Goal: Transaction & Acquisition: Purchase product/service

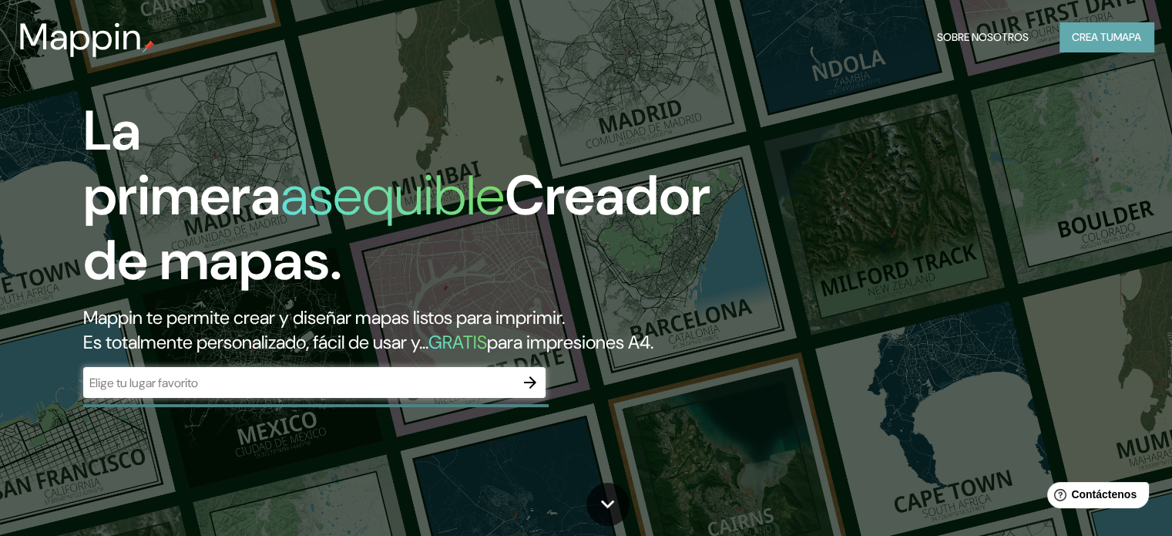
click at [1106, 42] on font "Crea tu" at bounding box center [1093, 37] width 42 height 14
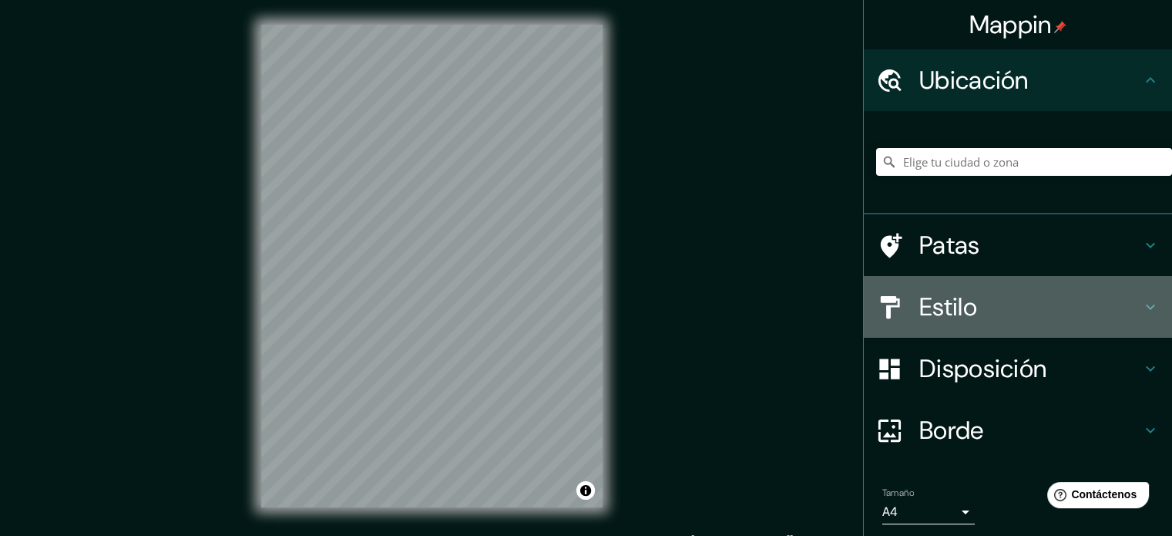
click at [1039, 301] on h4 "Estilo" at bounding box center [1030, 306] width 222 height 31
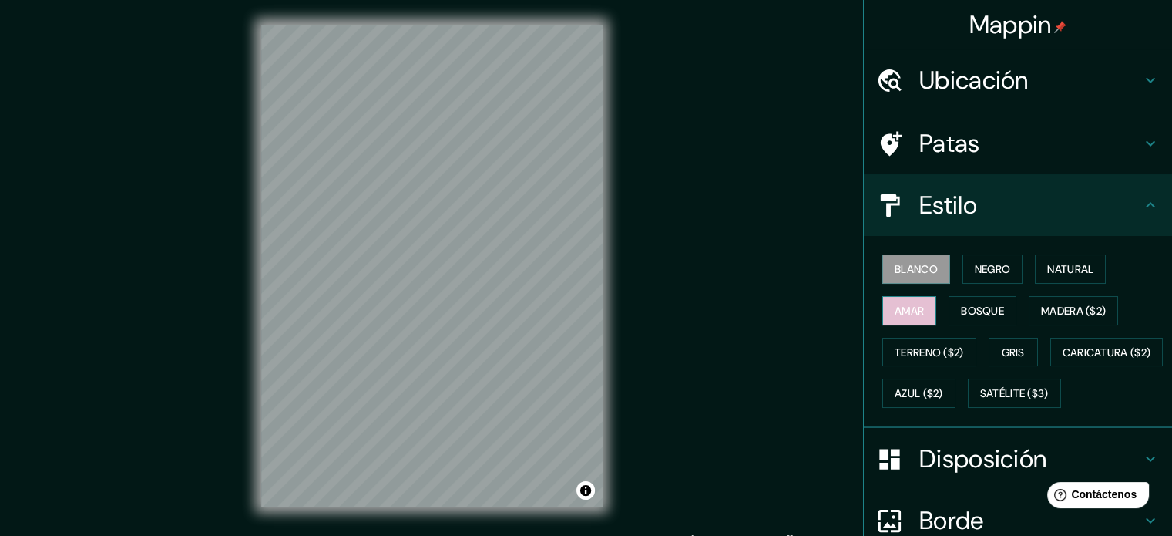
click at [882, 297] on button "Amar" at bounding box center [909, 310] width 54 height 29
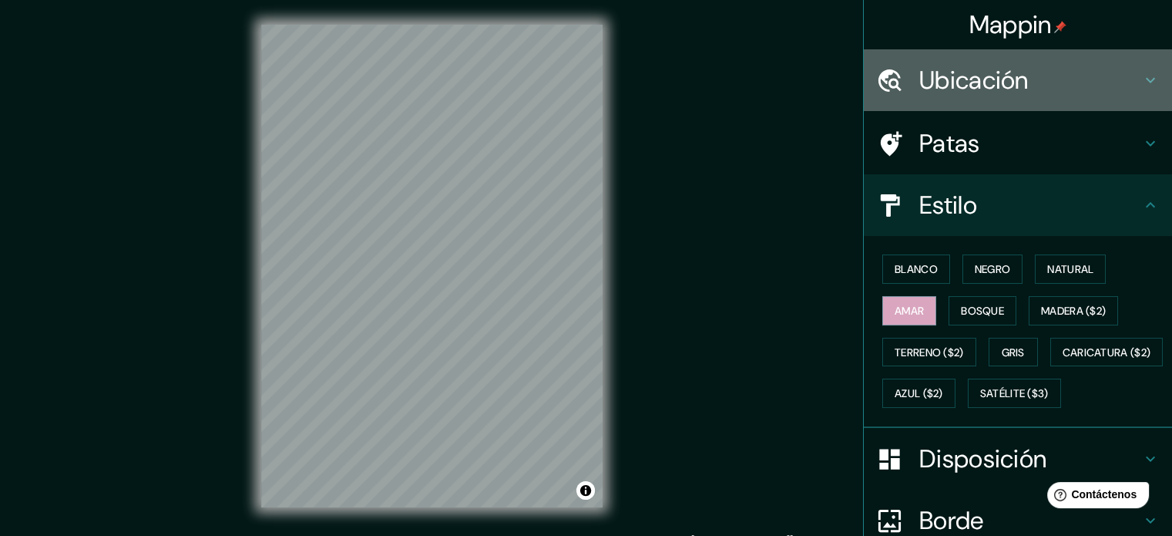
click at [1022, 101] on div "Ubicación" at bounding box center [1018, 80] width 308 height 62
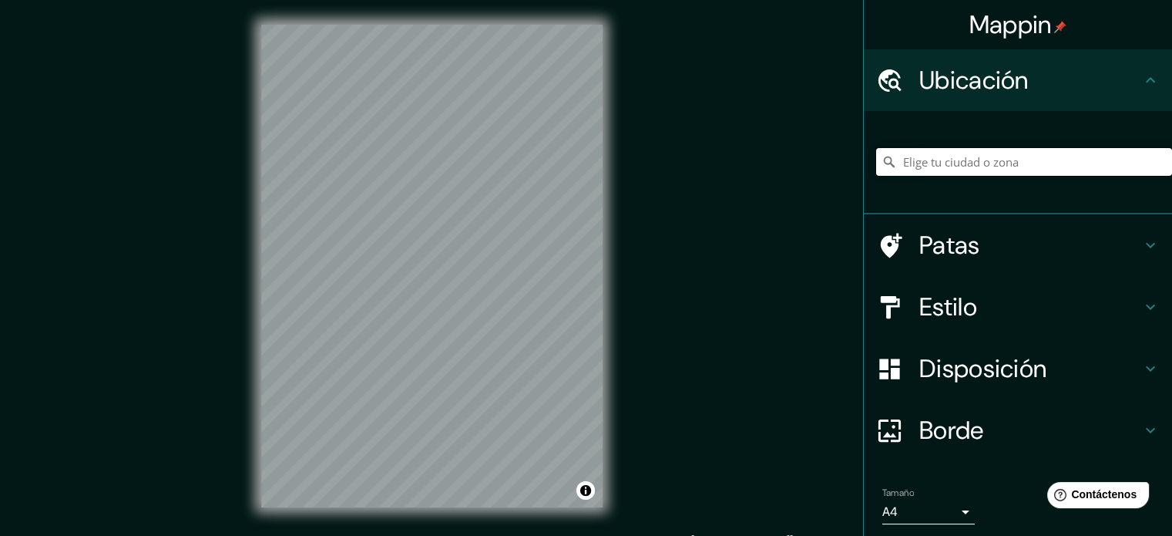
click at [1002, 160] on input "Elige tu ciudad o zona" at bounding box center [1024, 162] width 296 height 28
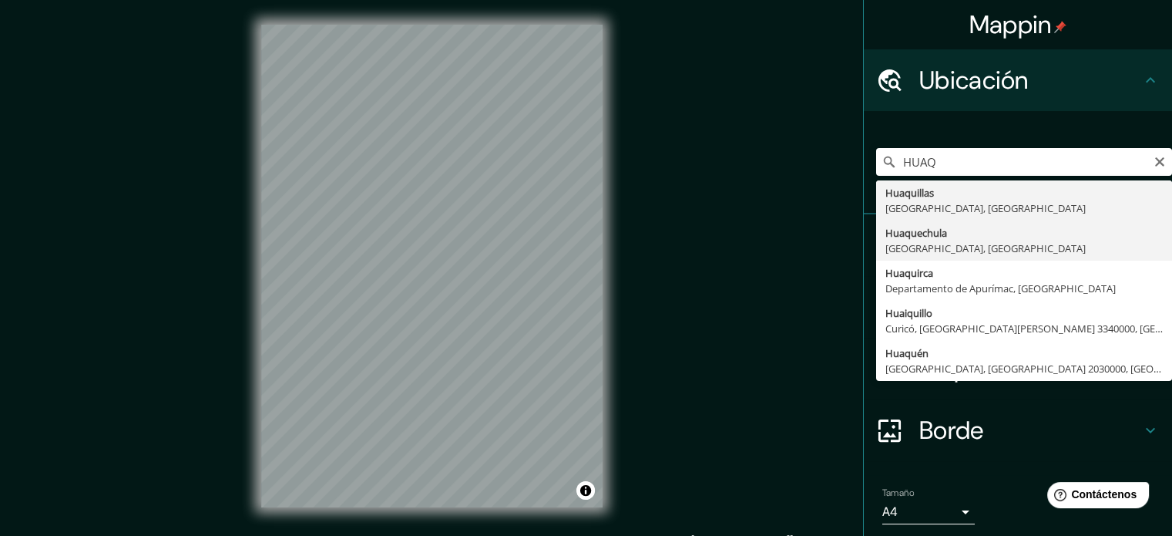
type input "[GEOGRAPHIC_DATA], [GEOGRAPHIC_DATA], [GEOGRAPHIC_DATA]"
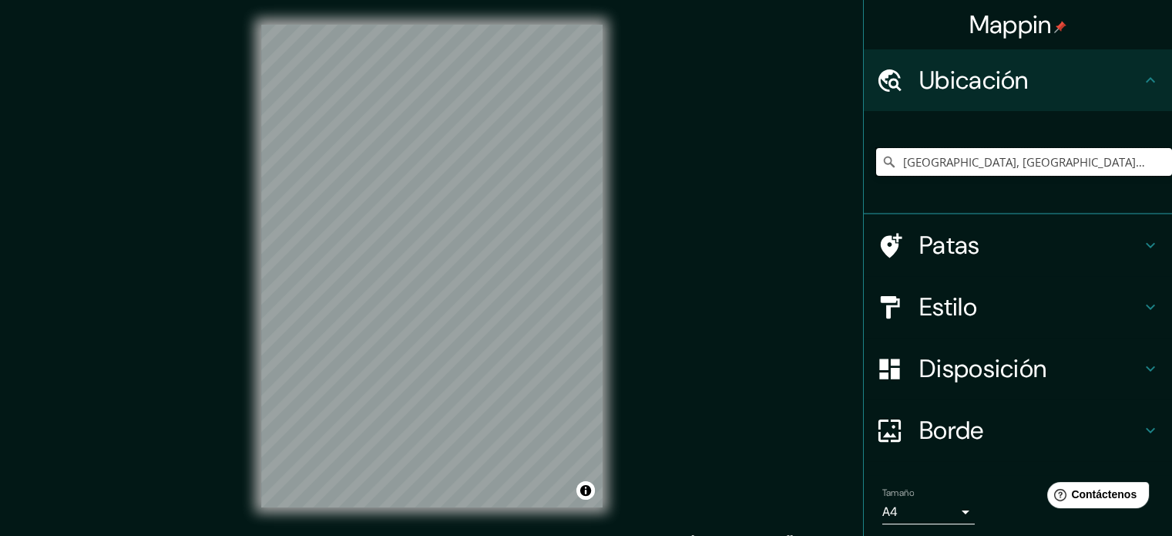
scroll to position [53, 0]
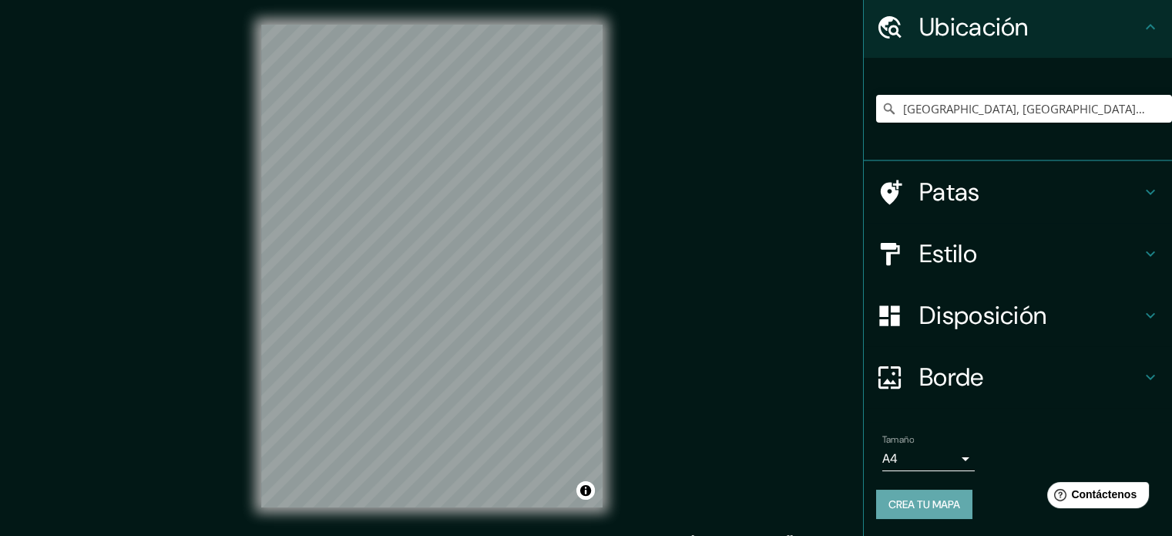
click at [906, 501] on font "Crea tu mapa" at bounding box center [925, 504] width 72 height 14
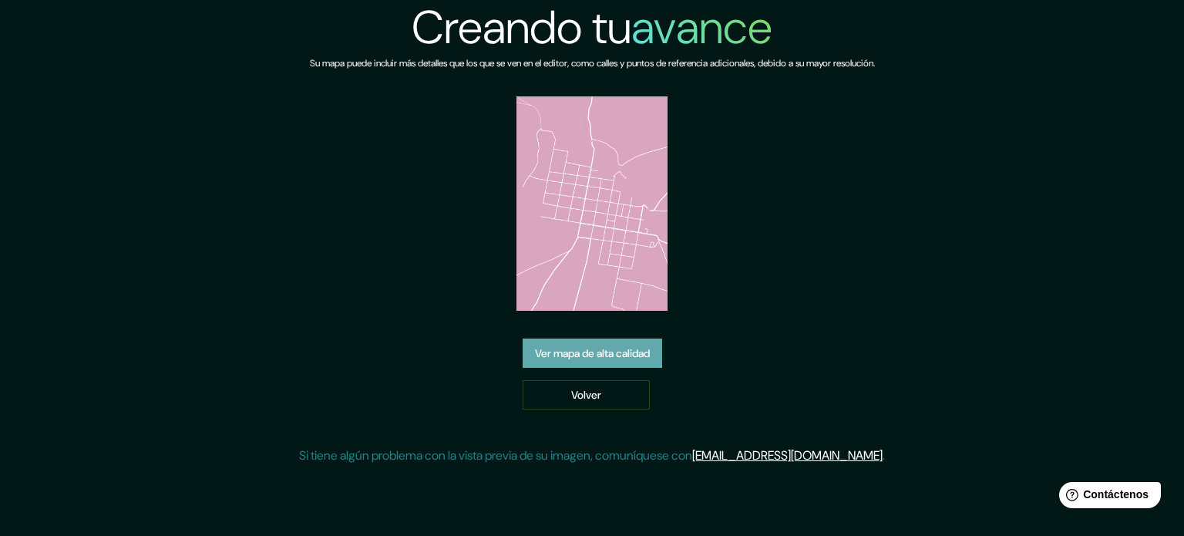
click at [636, 349] on font "Ver mapa de alta calidad" at bounding box center [592, 353] width 115 height 14
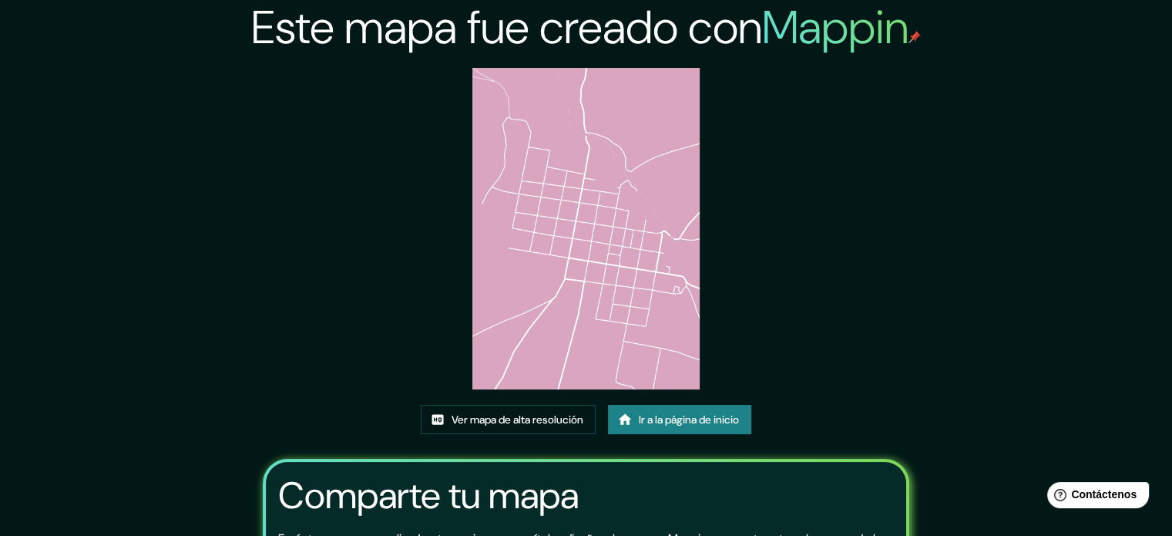
click at [513, 175] on img at bounding box center [585, 228] width 227 height 321
drag, startPoint x: 513, startPoint y: 175, endPoint x: 565, endPoint y: 245, distance: 87.1
click at [565, 245] on img at bounding box center [585, 228] width 227 height 321
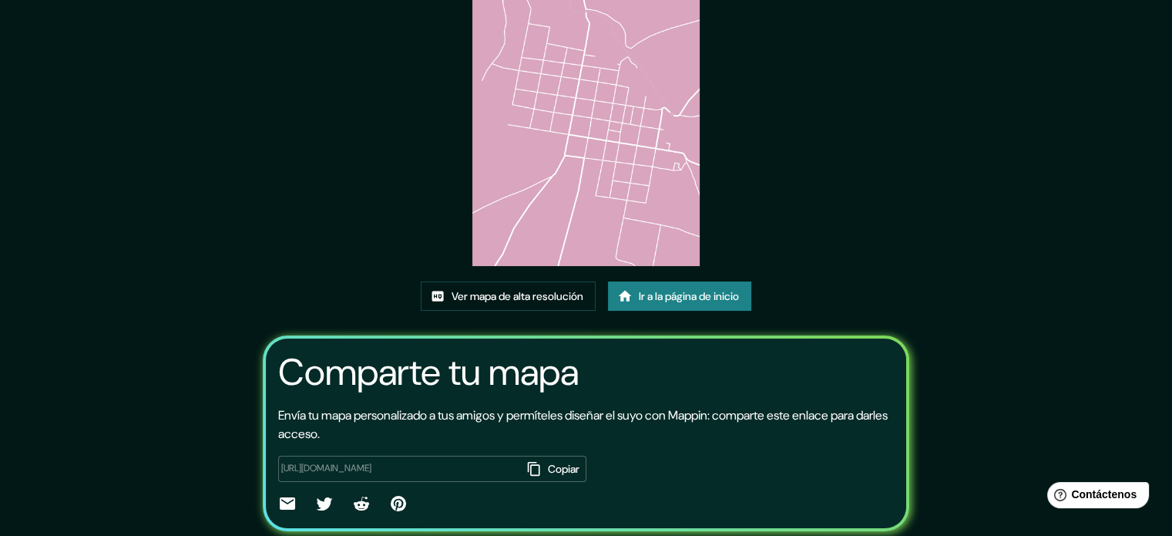
scroll to position [166, 0]
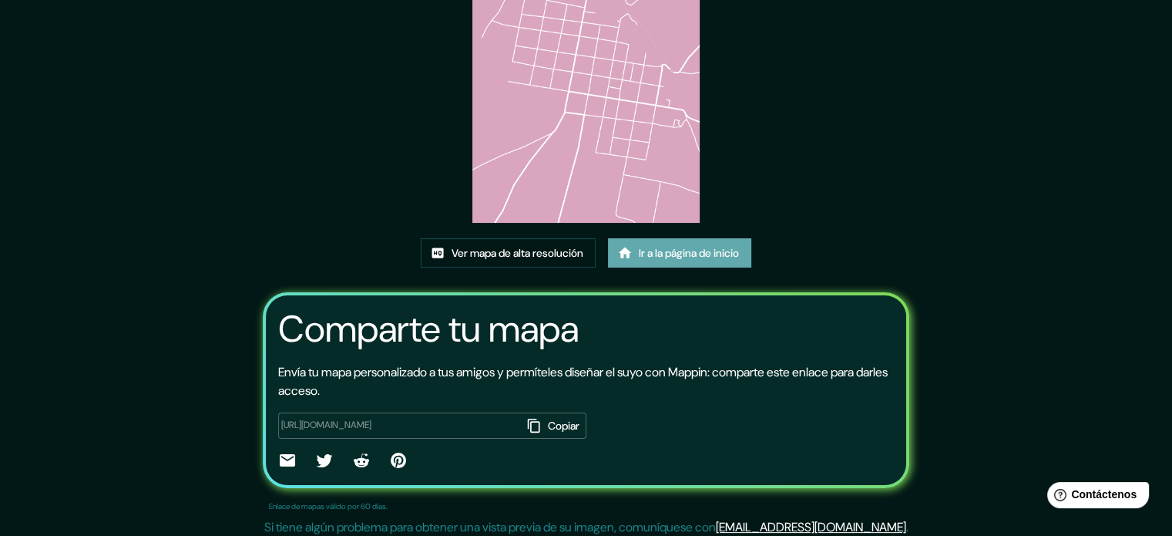
click at [688, 255] on font "Ir a la página de inicio" at bounding box center [689, 253] width 100 height 14
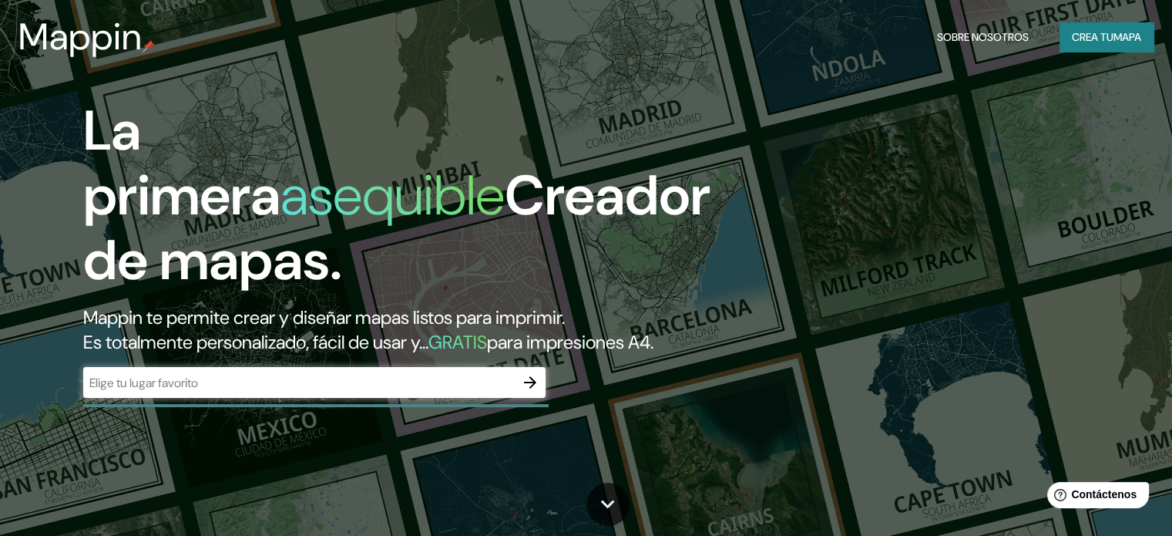
click at [435, 401] on div "​" at bounding box center [314, 384] width 462 height 34
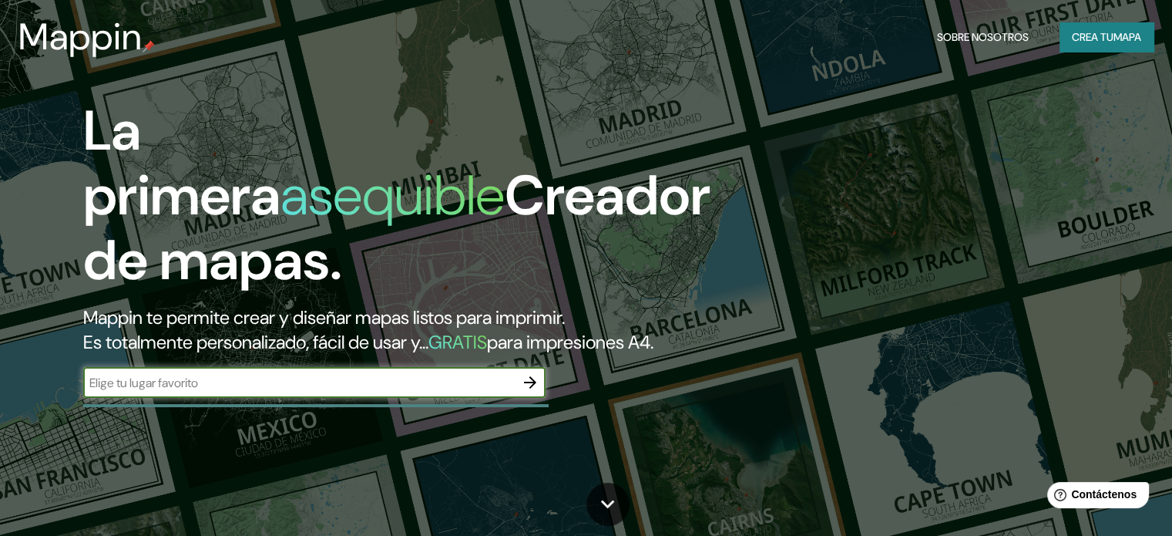
click at [447, 391] on input "text" at bounding box center [299, 383] width 432 height 18
type input "HUAQUECHULA"
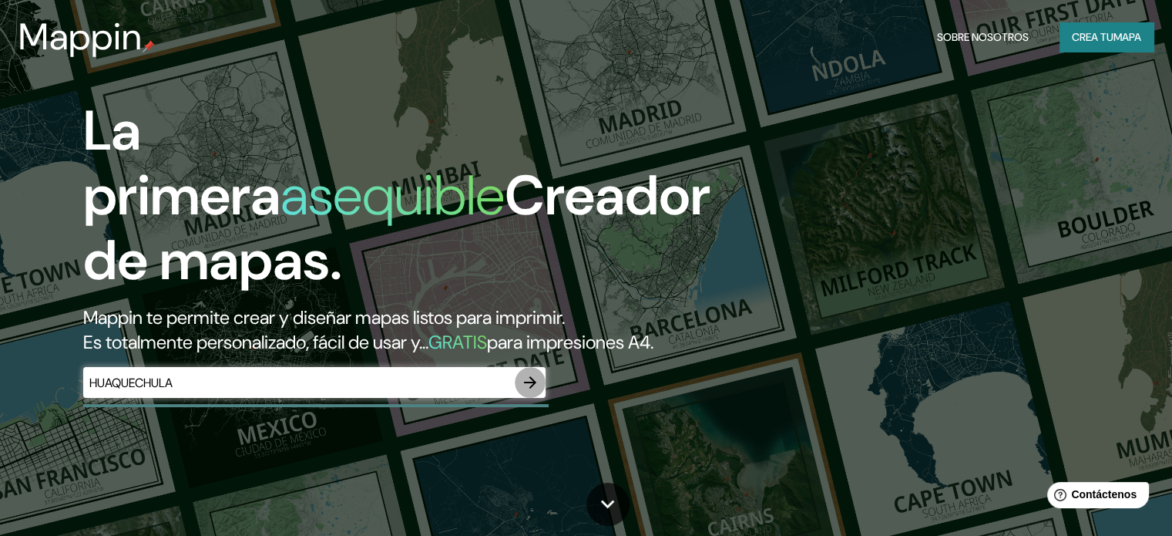
click at [530, 391] on icon "button" at bounding box center [530, 382] width 18 height 18
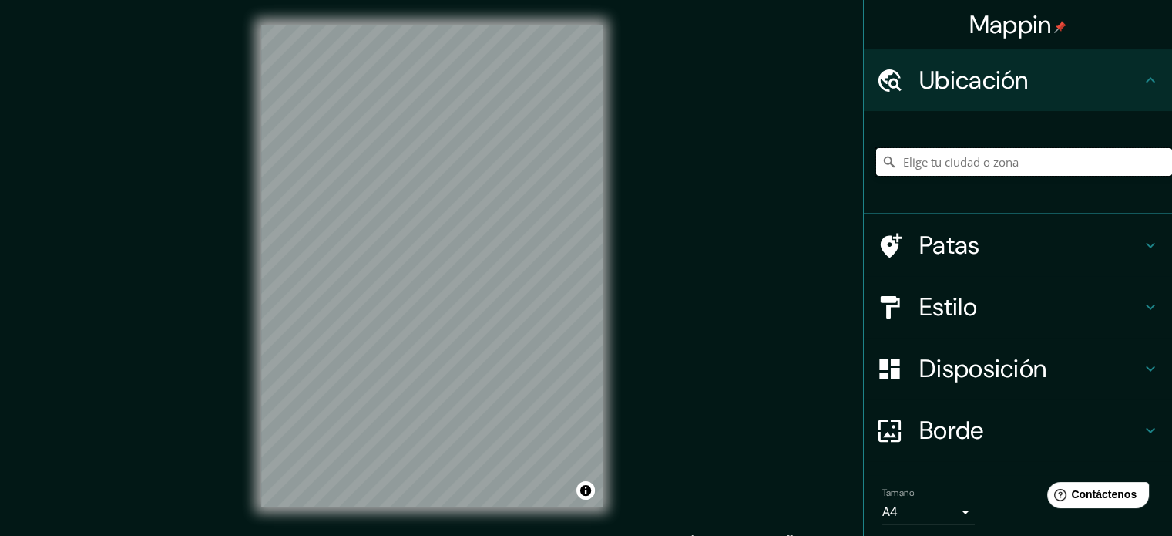
click at [957, 159] on input "Elige tu ciudad o zona" at bounding box center [1024, 162] width 296 height 28
type input "G"
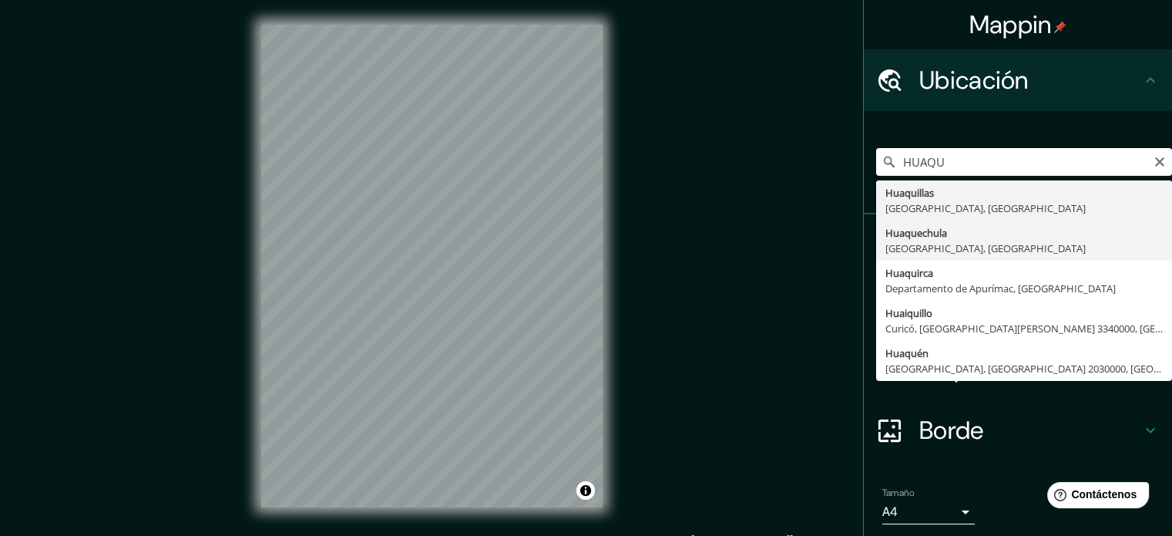
type input "[GEOGRAPHIC_DATA], [GEOGRAPHIC_DATA], [GEOGRAPHIC_DATA]"
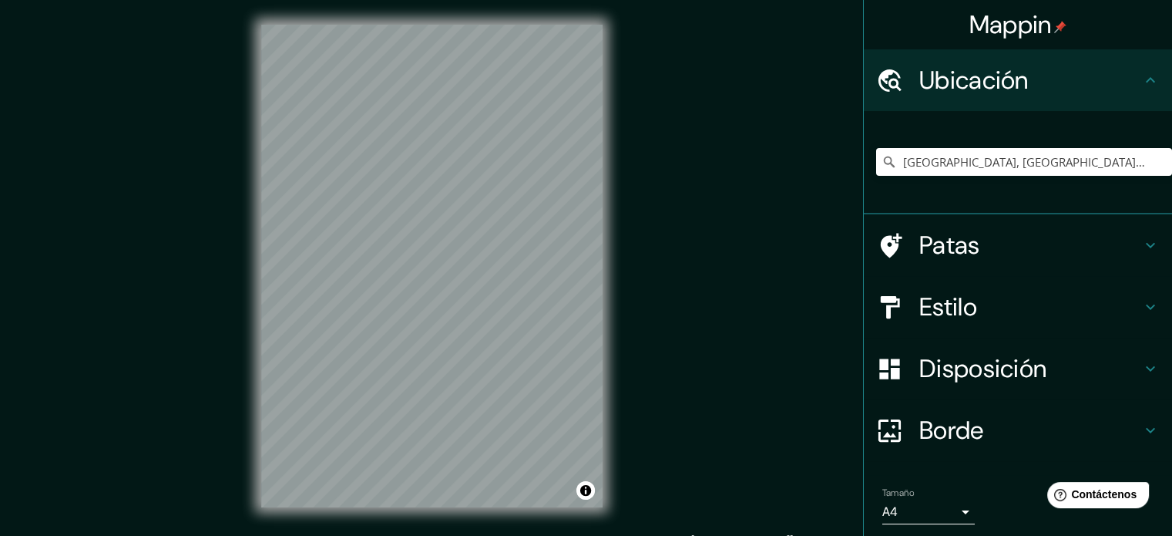
click at [968, 235] on font "Patas" at bounding box center [949, 245] width 61 height 32
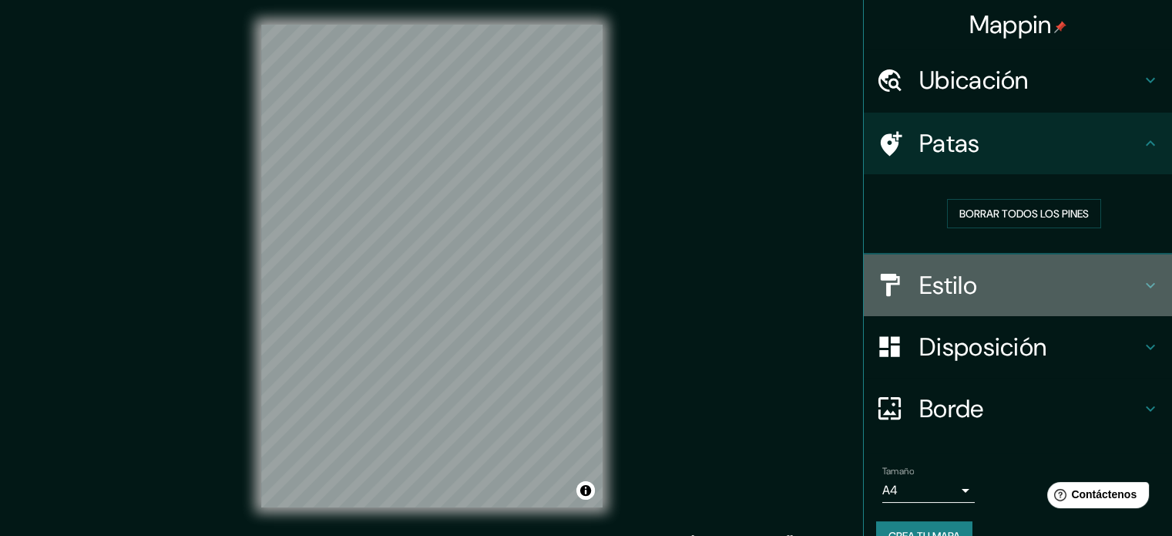
click at [1026, 274] on h4 "Estilo" at bounding box center [1030, 285] width 222 height 31
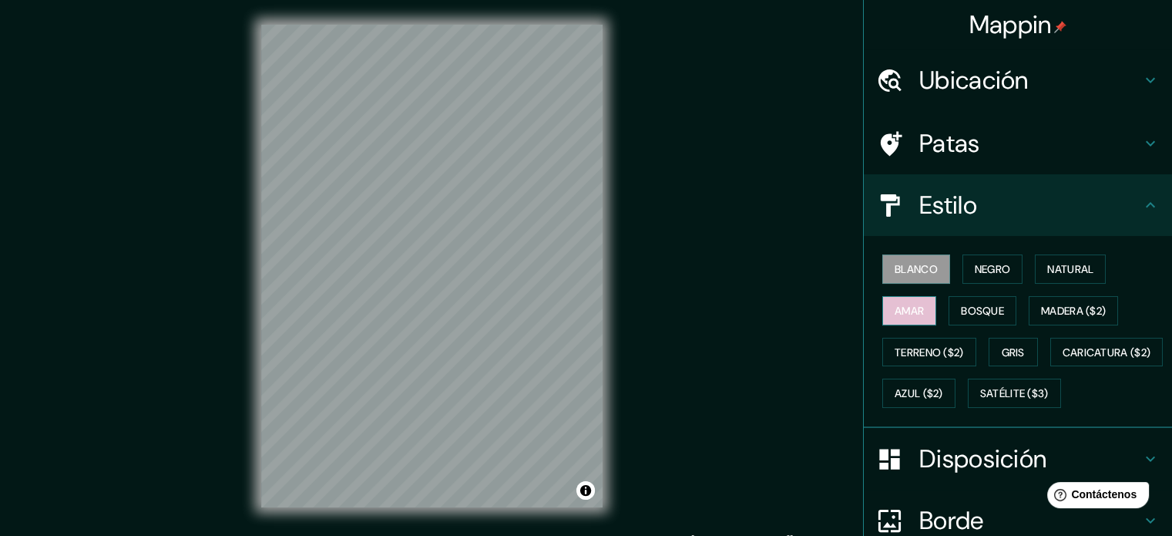
click at [910, 311] on font "Amar" at bounding box center [909, 311] width 29 height 14
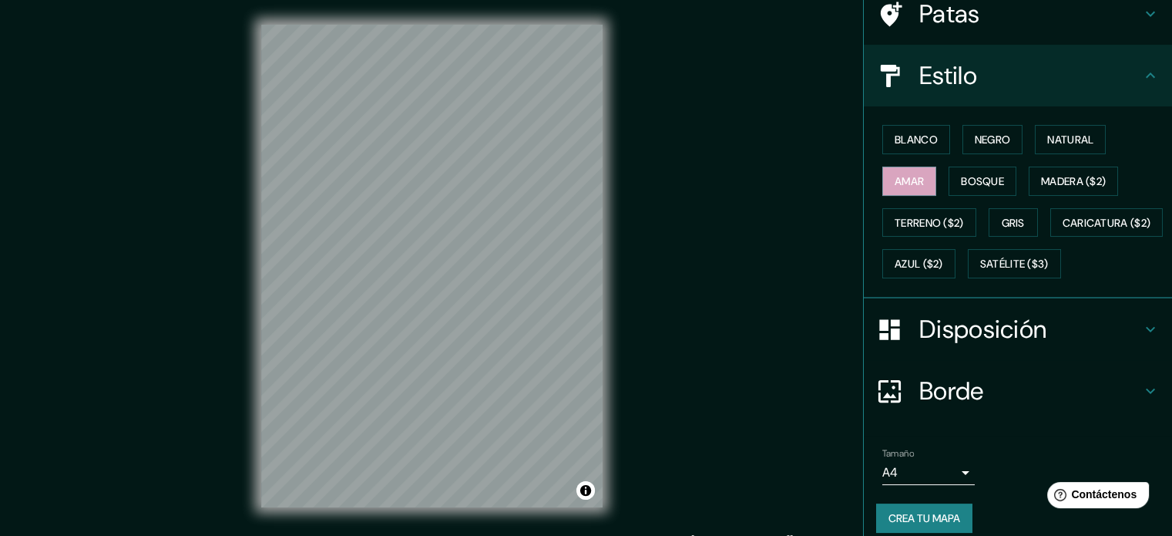
scroll to position [182, 0]
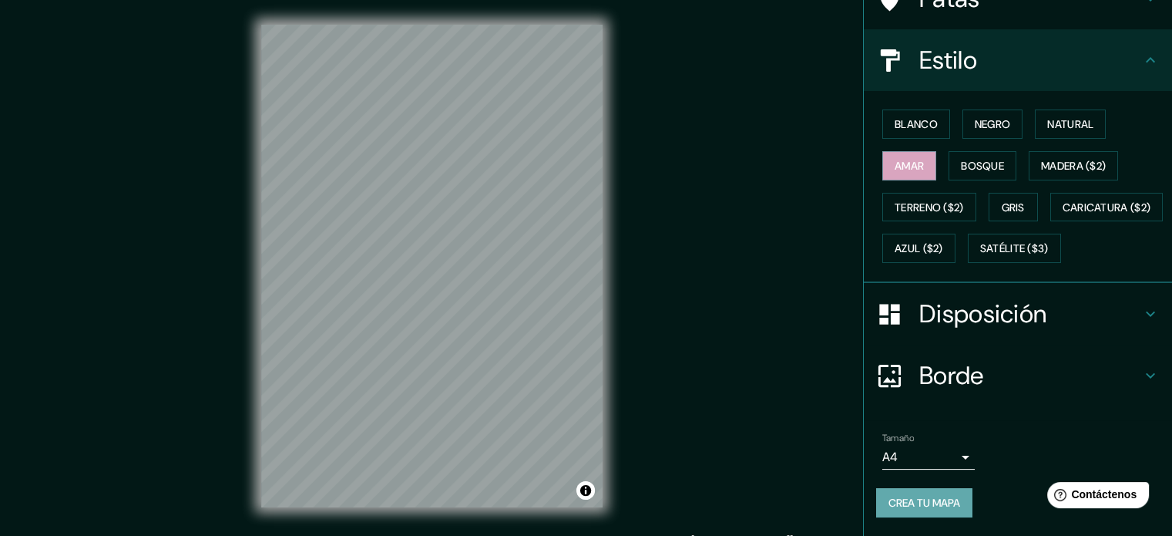
click at [928, 499] on font "Crea tu mapa" at bounding box center [925, 503] width 72 height 14
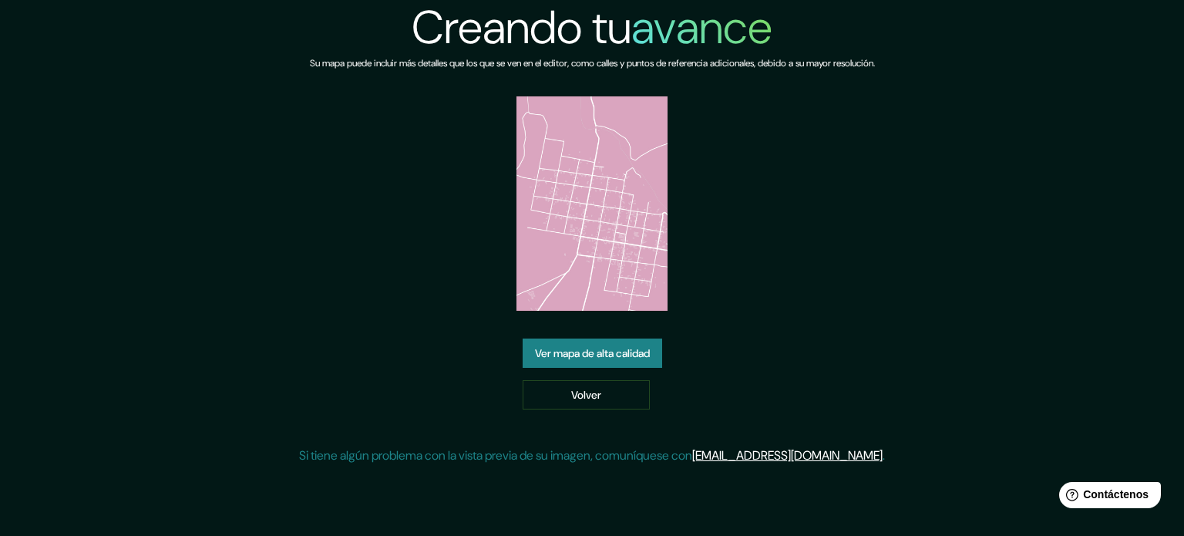
click at [627, 166] on img at bounding box center [592, 203] width 152 height 214
click at [651, 363] on link "Ver mapa de alta calidad" at bounding box center [591, 352] width 139 height 29
